Goal: Information Seeking & Learning: Learn about a topic

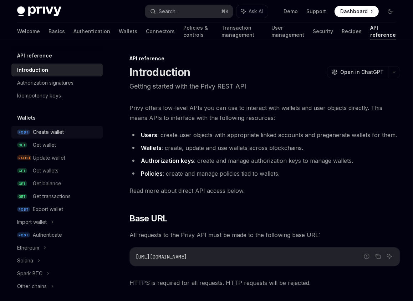
click at [61, 136] on div "Create wallet" at bounding box center [48, 132] width 31 height 9
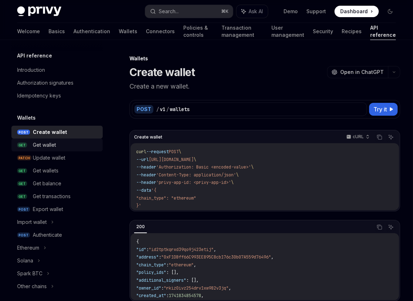
click at [65, 148] on div "Get wallet" at bounding box center [66, 145] width 66 height 9
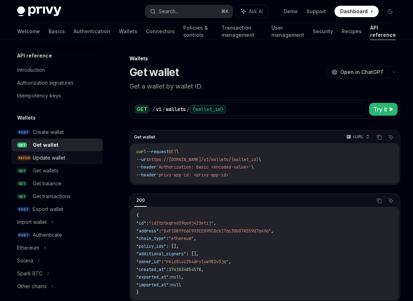
click at [71, 159] on div "Update wallet" at bounding box center [66, 157] width 66 height 9
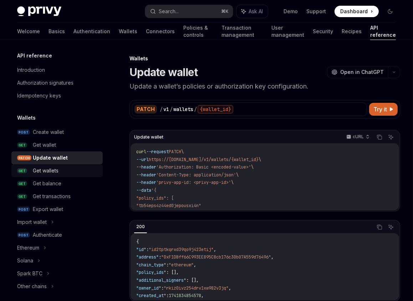
click at [68, 172] on div "Get wallets" at bounding box center [66, 170] width 66 height 9
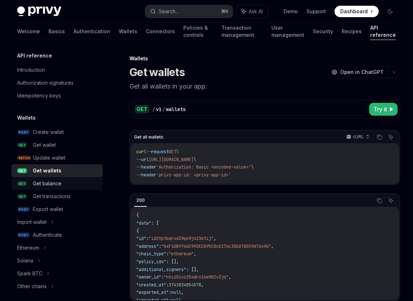
click at [69, 186] on div "Get balance" at bounding box center [66, 183] width 66 height 9
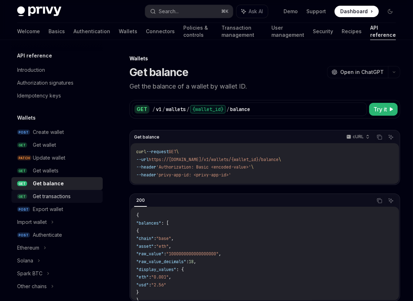
click at [70, 201] on link "GET Get transactions" at bounding box center [56, 196] width 91 height 13
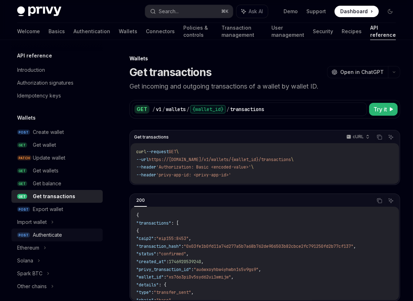
scroll to position [21, 0]
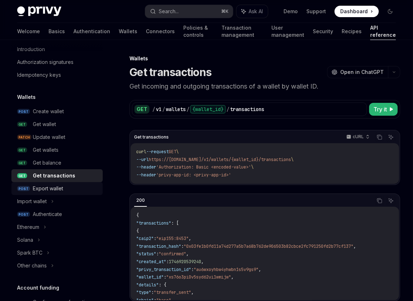
click at [68, 190] on div "Export wallet" at bounding box center [66, 188] width 66 height 9
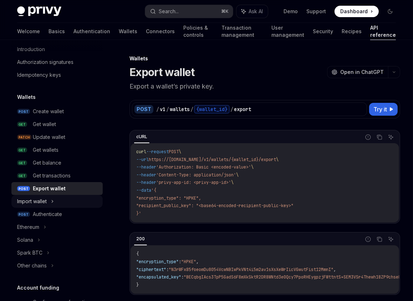
click at [70, 203] on div "Import wallet" at bounding box center [56, 201] width 91 height 13
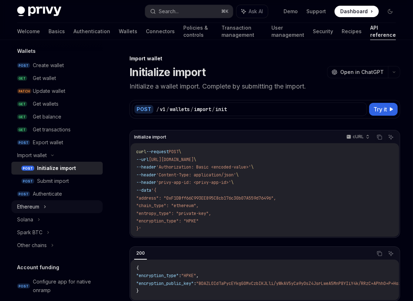
click at [59, 205] on div "Ethereum" at bounding box center [56, 206] width 91 height 13
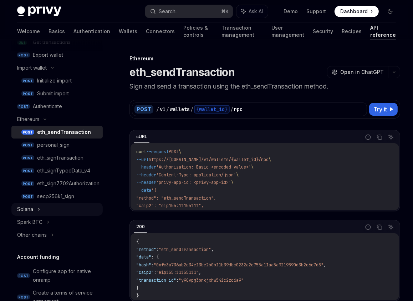
scroll to position [222, 0]
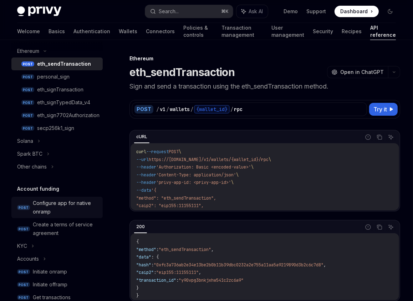
click at [80, 204] on div "Configure app for native onramp" at bounding box center [66, 207] width 66 height 17
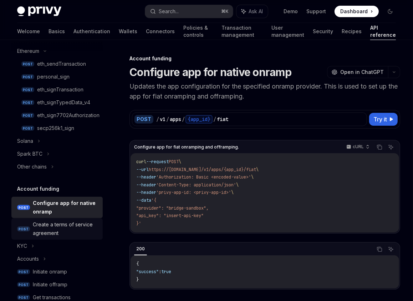
click at [79, 227] on div "Create a terms of service agreement" at bounding box center [66, 228] width 66 height 17
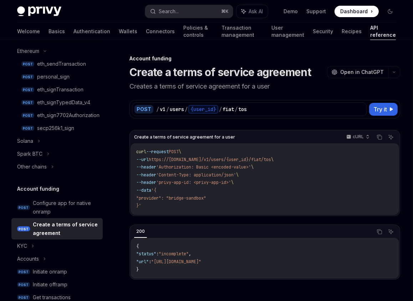
scroll to position [254, 0]
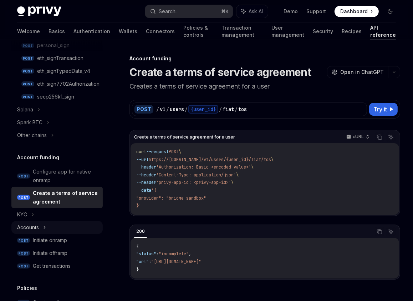
click at [75, 227] on div "Accounts" at bounding box center [56, 227] width 91 height 13
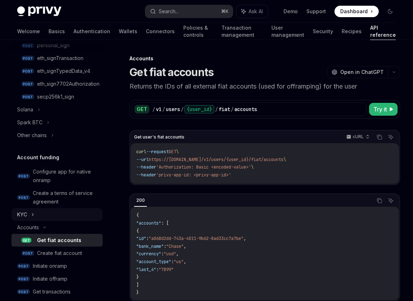
click at [72, 215] on div "KYC" at bounding box center [56, 214] width 91 height 13
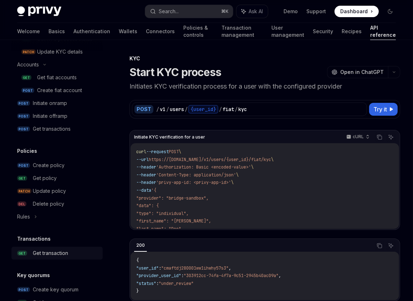
scroll to position [491, 0]
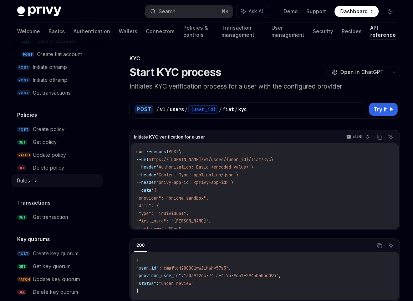
click at [71, 178] on div "Rules" at bounding box center [56, 180] width 91 height 13
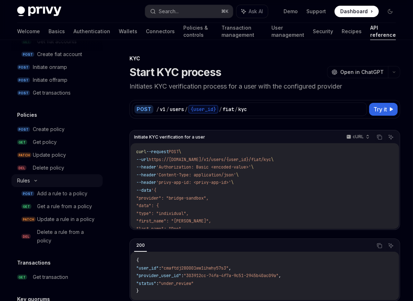
type textarea "*"
